Goal: Task Accomplishment & Management: Manage account settings

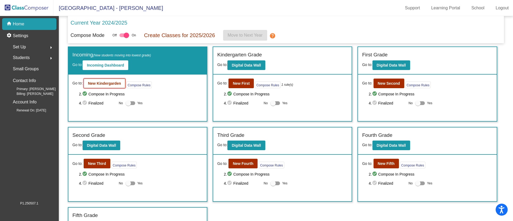
click at [95, 86] on button "New Kindergarden" at bounding box center [105, 83] width 42 height 10
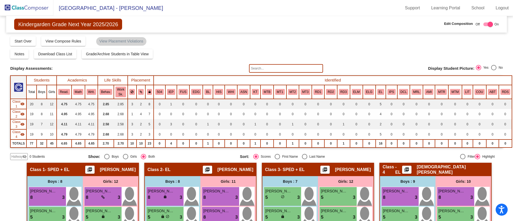
click at [16, 6] on img at bounding box center [26, 8] width 53 height 16
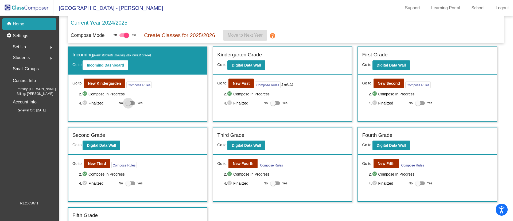
click at [131, 101] on div at bounding box center [130, 103] width 10 height 4
click at [128, 105] on input "Yes" at bounding box center [128, 105] width 0 height 0
checkbox input "true"
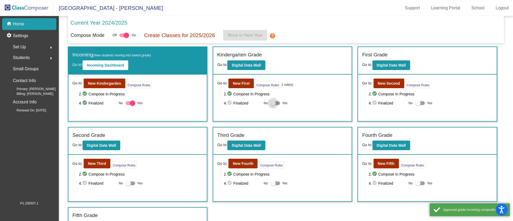
click at [274, 103] on div at bounding box center [272, 102] width 5 height 5
click at [273, 105] on input "Yes" at bounding box center [273, 105] width 0 height 0
checkbox input "true"
click at [418, 103] on div at bounding box center [420, 103] width 10 height 4
click at [418, 105] on input "Yes" at bounding box center [417, 105] width 0 height 0
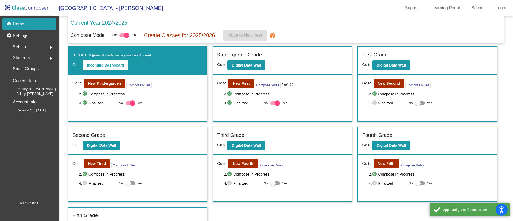
checkbox input "true"
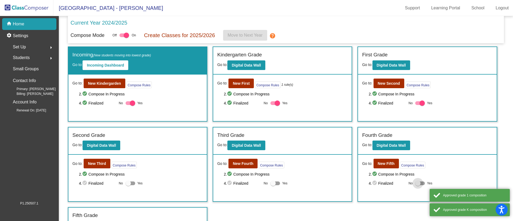
click at [416, 185] on div at bounding box center [417, 182] width 5 height 5
click at [417, 185] on input "Yes" at bounding box center [417, 185] width 0 height 0
checkbox input "true"
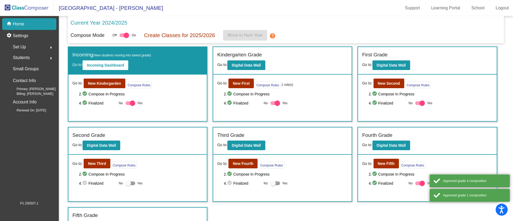
click at [276, 182] on div at bounding box center [275, 183] width 10 height 4
click at [273, 185] on input "Yes" at bounding box center [273, 185] width 0 height 0
checkbox input "true"
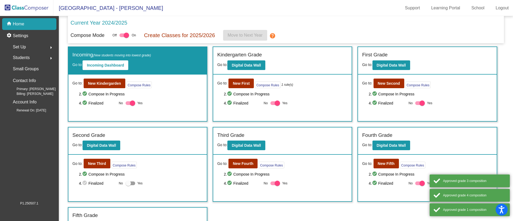
click at [133, 180] on label "Yes" at bounding box center [133, 183] width 17 height 6
click at [128, 185] on input "Yes" at bounding box center [128, 185] width 0 height 0
checkbox input "true"
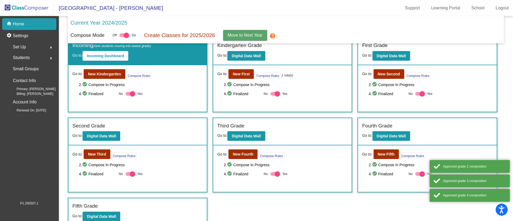
scroll to position [15, 0]
